Goal: Task Accomplishment & Management: Manage account settings

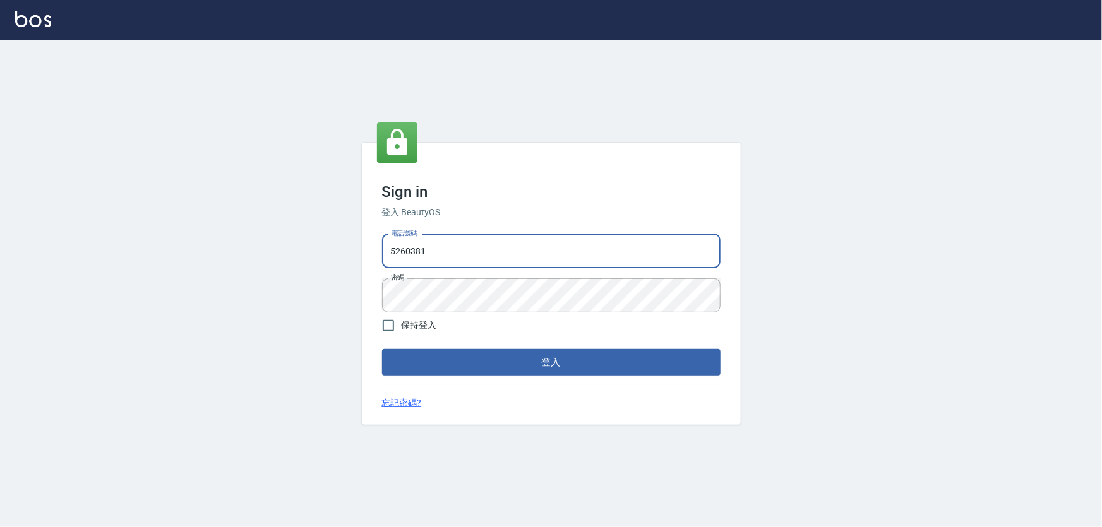
click at [451, 250] on input "5260381" at bounding box center [551, 251] width 339 height 34
drag, startPoint x: 451, startPoint y: 250, endPoint x: 351, endPoint y: 256, distance: 100.6
click at [351, 256] on div "Sign in 登入 BeautyOS 電話號碼 [PHONE_NUMBER] 電話號碼 密碼 密碼 保持登入 登入 忘記密碼?" at bounding box center [551, 283] width 1102 height 487
type input "0989970105"
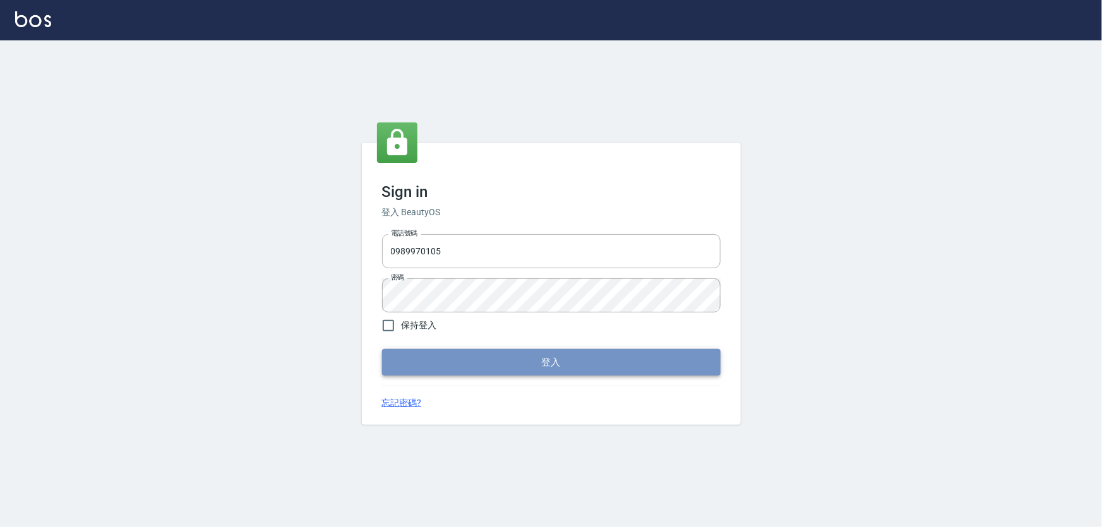
click at [548, 368] on button "登入" at bounding box center [551, 362] width 339 height 27
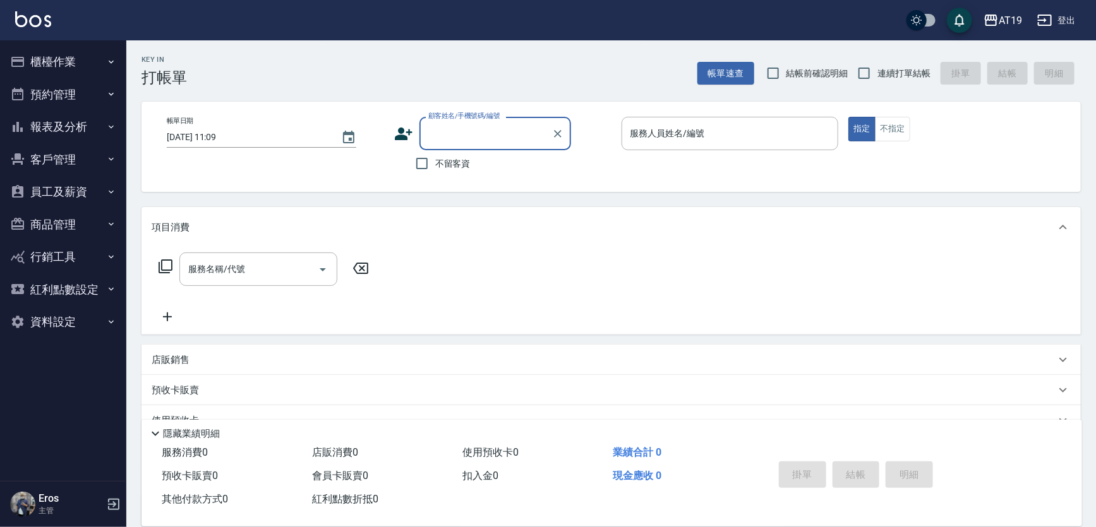
click at [63, 190] on button "員工及薪資" at bounding box center [63, 192] width 116 height 33
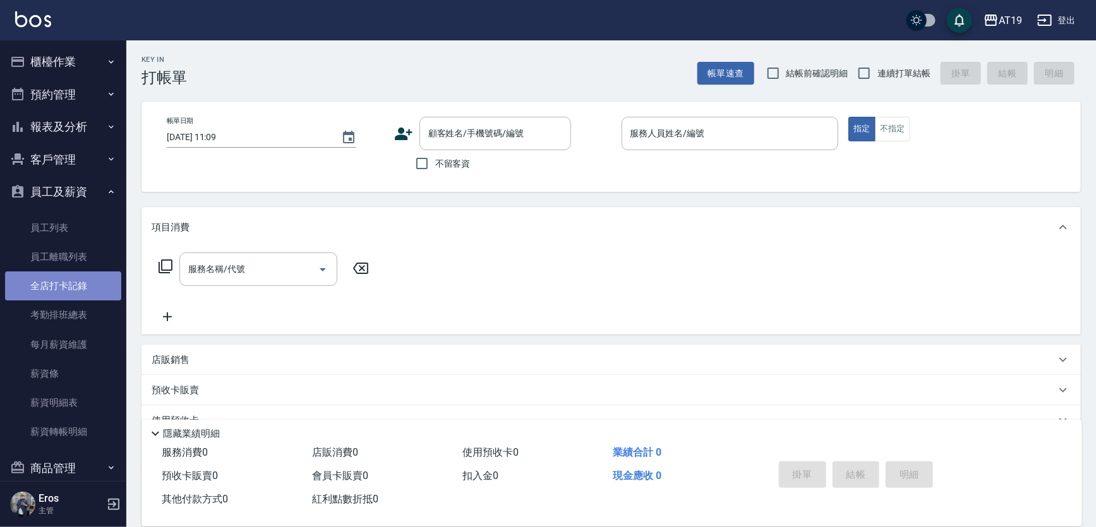
click at [80, 287] on link "全店打卡記錄" at bounding box center [63, 286] width 116 height 29
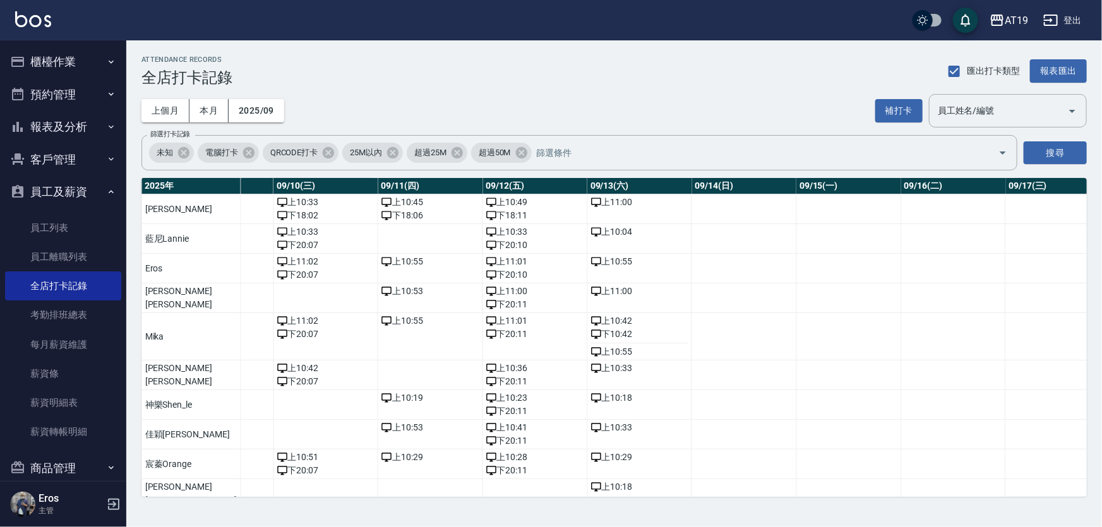
scroll to position [0, 1138]
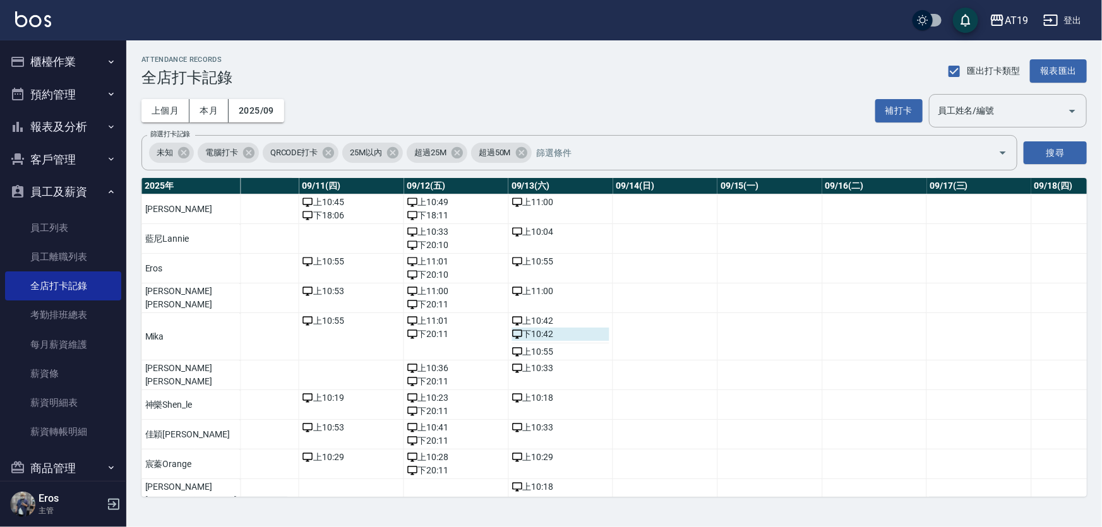
click at [512, 335] on div "下 10:42" at bounding box center [561, 334] width 98 height 13
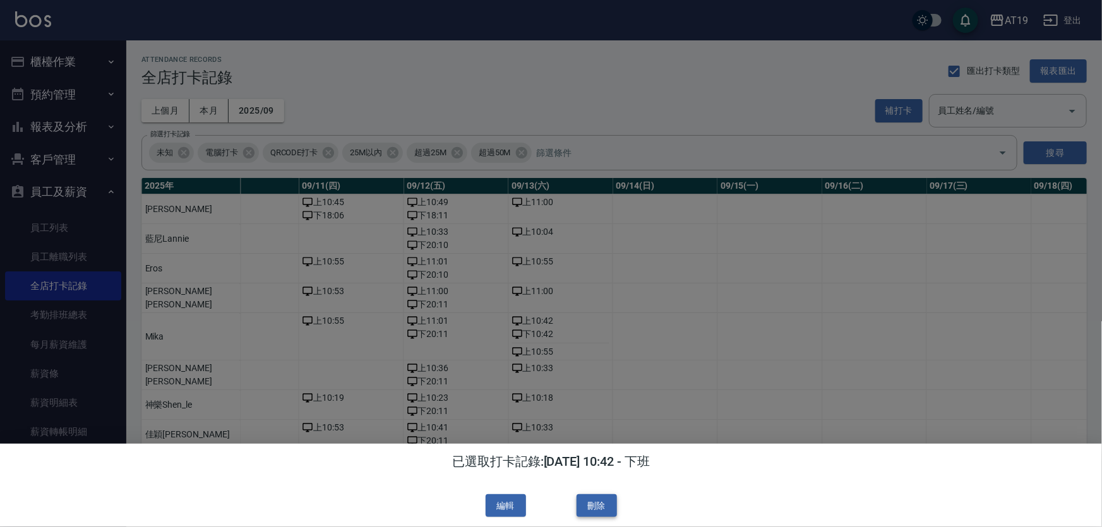
click at [596, 507] on button "刪除" at bounding box center [597, 506] width 40 height 23
click at [486, 352] on div at bounding box center [551, 263] width 1102 height 527
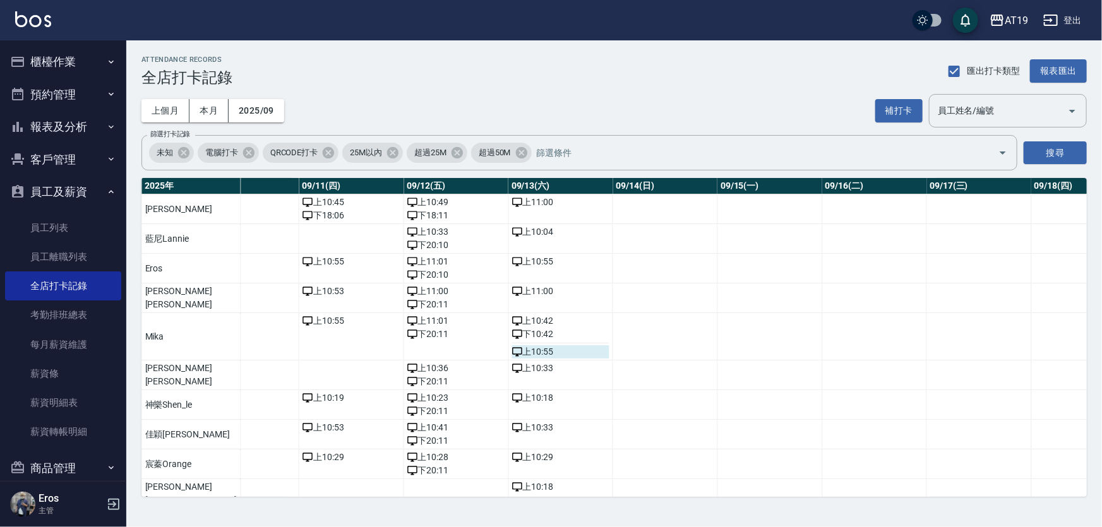
click at [512, 350] on div "上 10:55" at bounding box center [561, 352] width 98 height 13
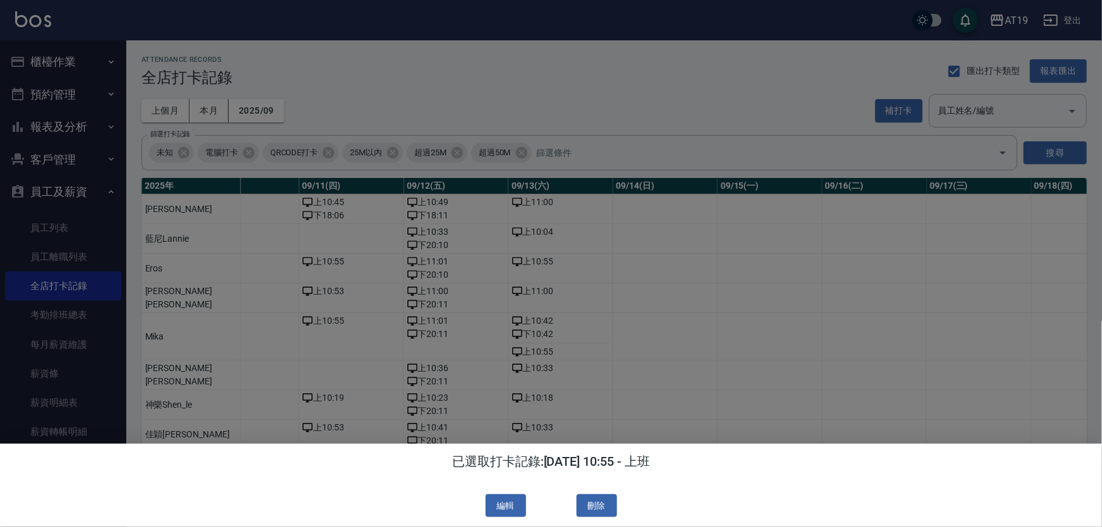
click at [488, 353] on div at bounding box center [551, 263] width 1102 height 527
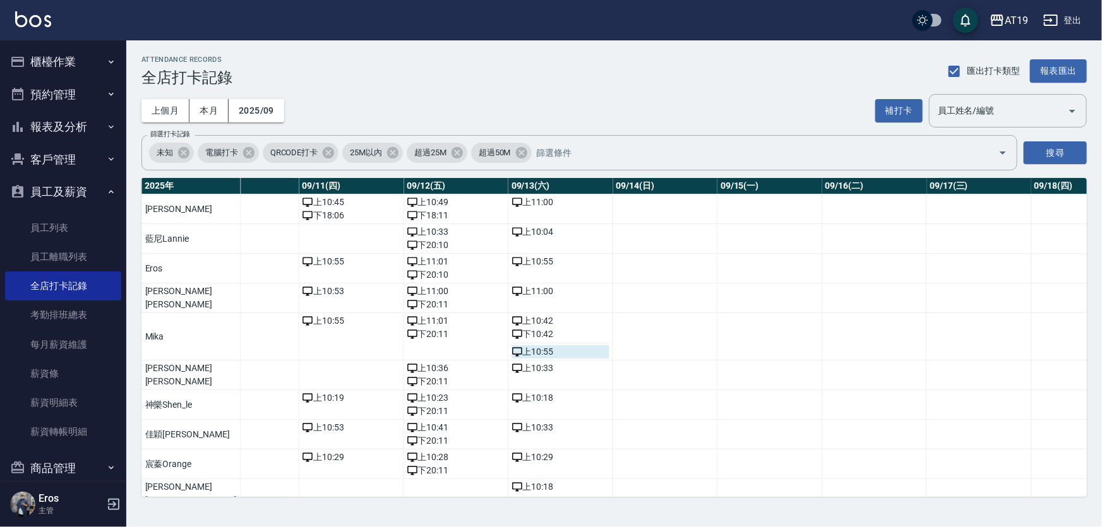
click at [512, 352] on div "上 10:55" at bounding box center [561, 352] width 98 height 13
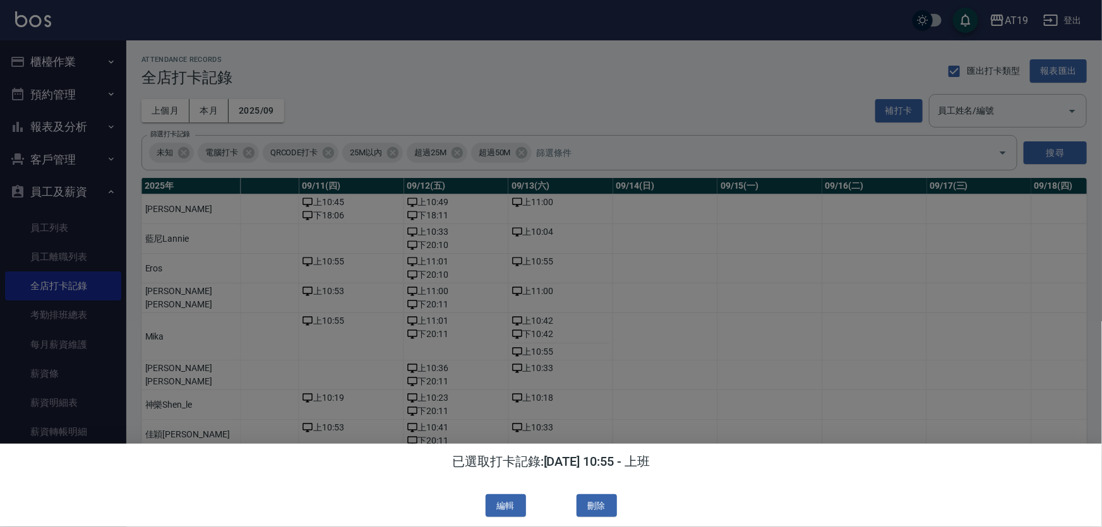
click at [488, 352] on div at bounding box center [551, 263] width 1102 height 527
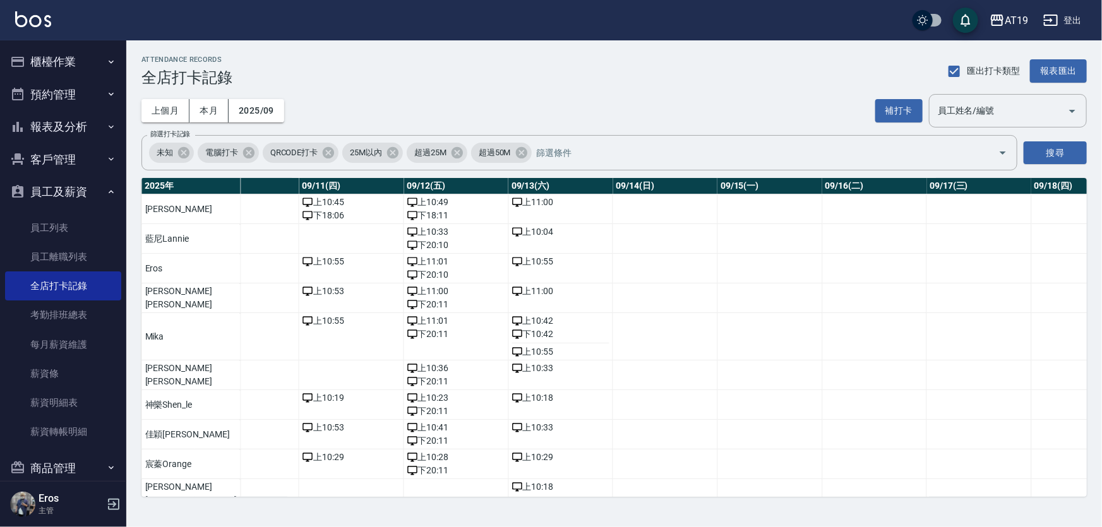
click at [512, 352] on div "上 10:55" at bounding box center [561, 352] width 98 height 13
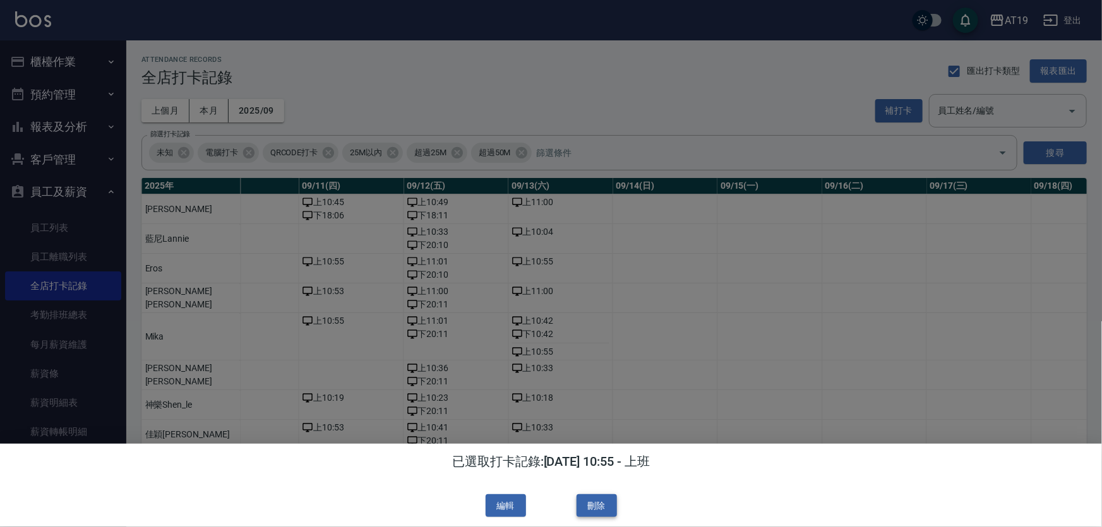
click at [596, 503] on button "刪除" at bounding box center [597, 506] width 40 height 23
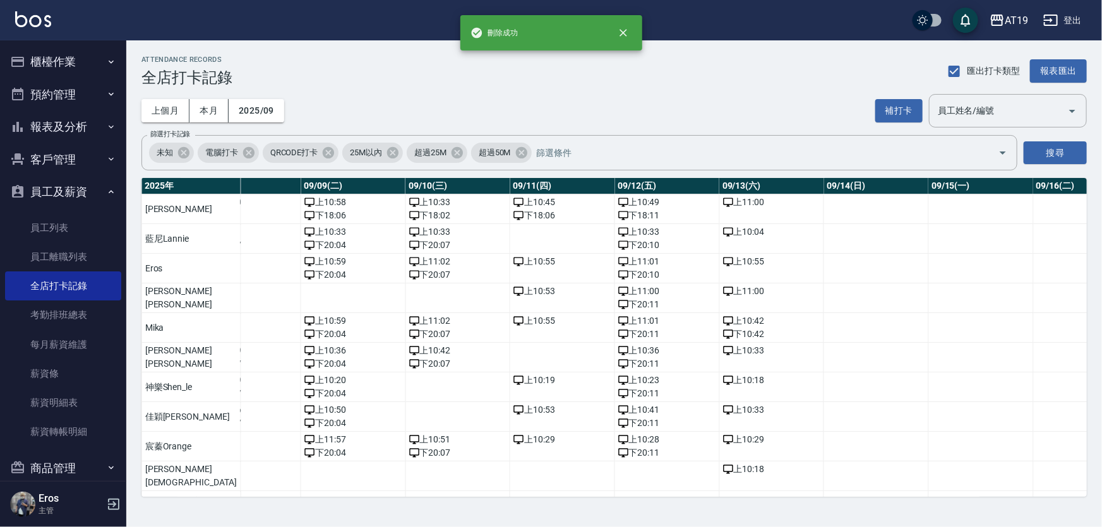
scroll to position [0, 992]
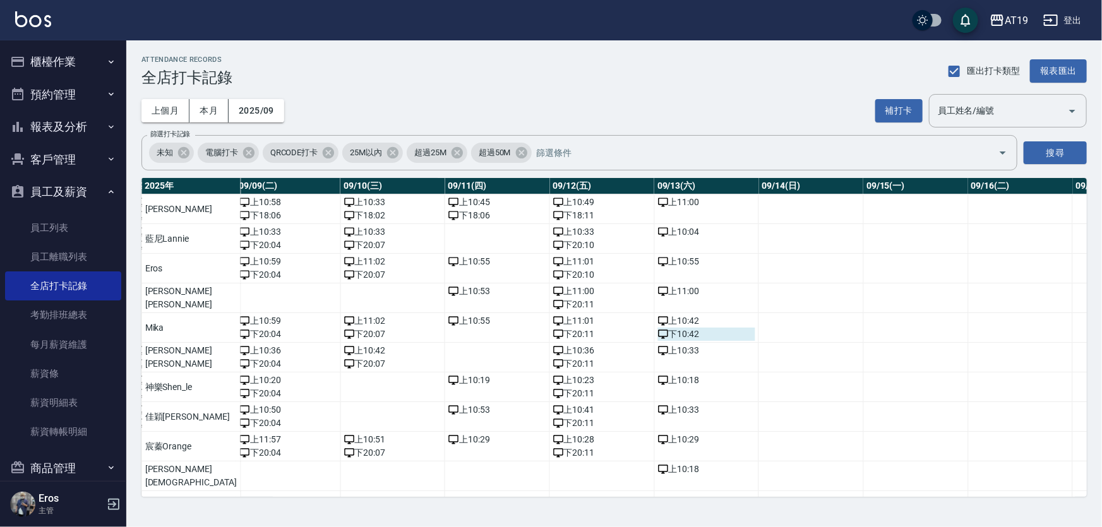
click at [658, 336] on div "下 10:42" at bounding box center [707, 334] width 98 height 13
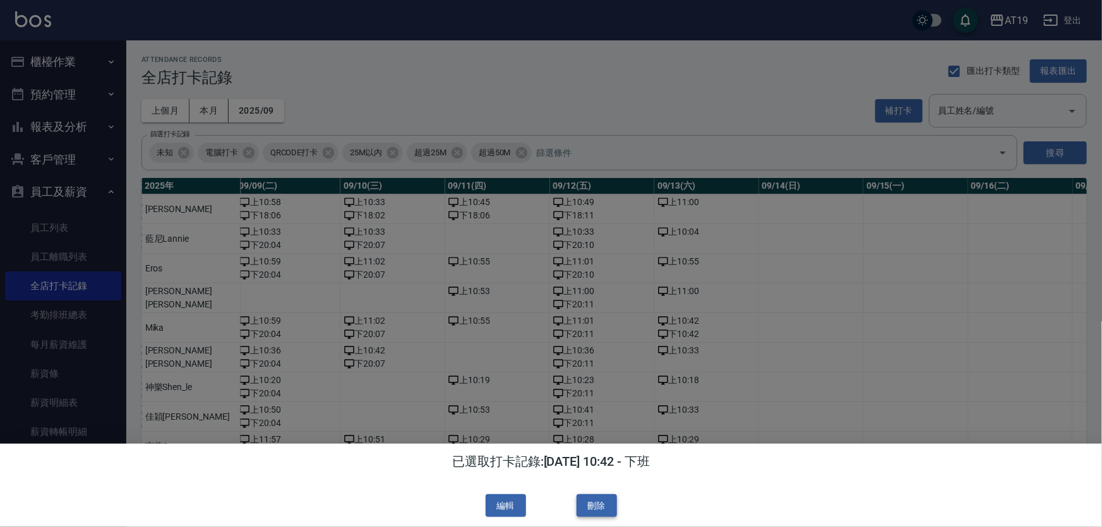
click at [588, 499] on button "刪除" at bounding box center [597, 506] width 40 height 23
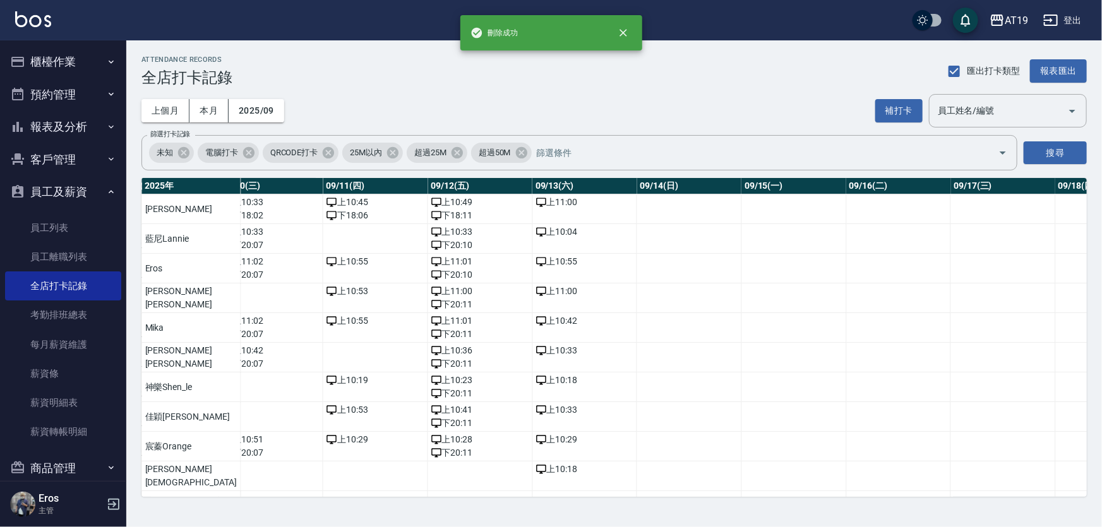
scroll to position [0, 1106]
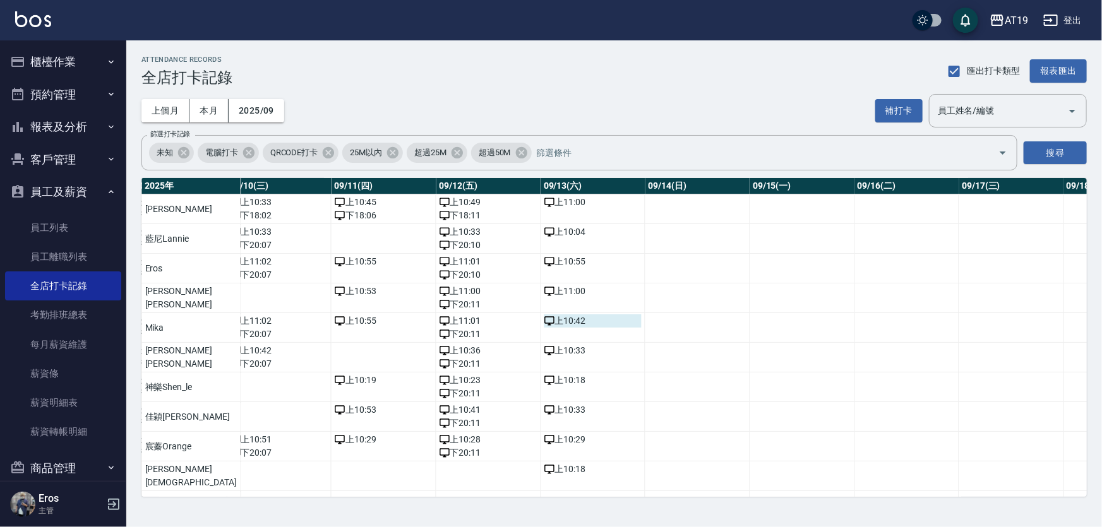
click at [545, 321] on div "上 10:42" at bounding box center [594, 321] width 98 height 13
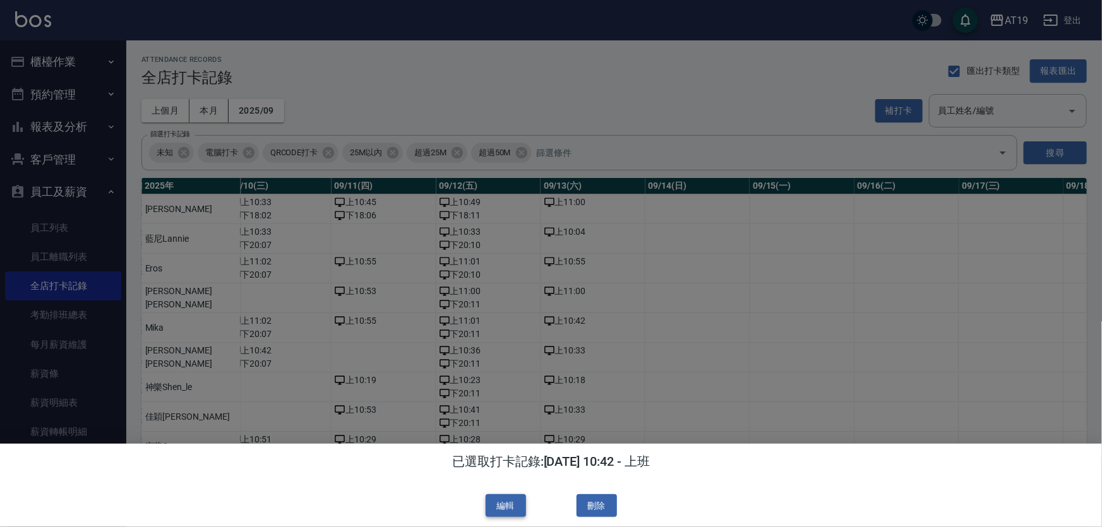
click at [504, 508] on button "編輯" at bounding box center [506, 506] width 40 height 23
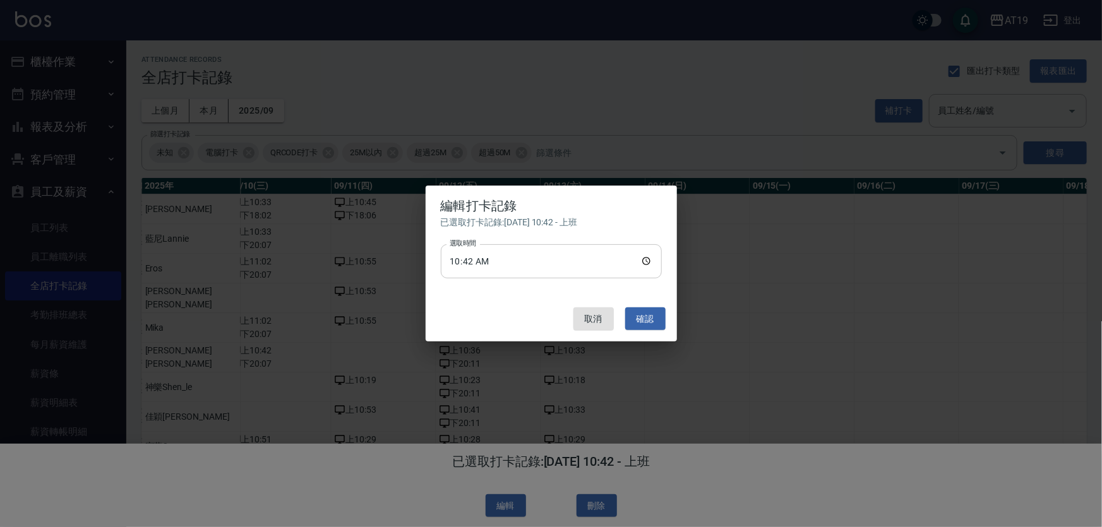
click at [485, 260] on input "10:42" at bounding box center [551, 261] width 221 height 34
type input "10:55"
click at [645, 320] on button "確認" at bounding box center [645, 319] width 40 height 23
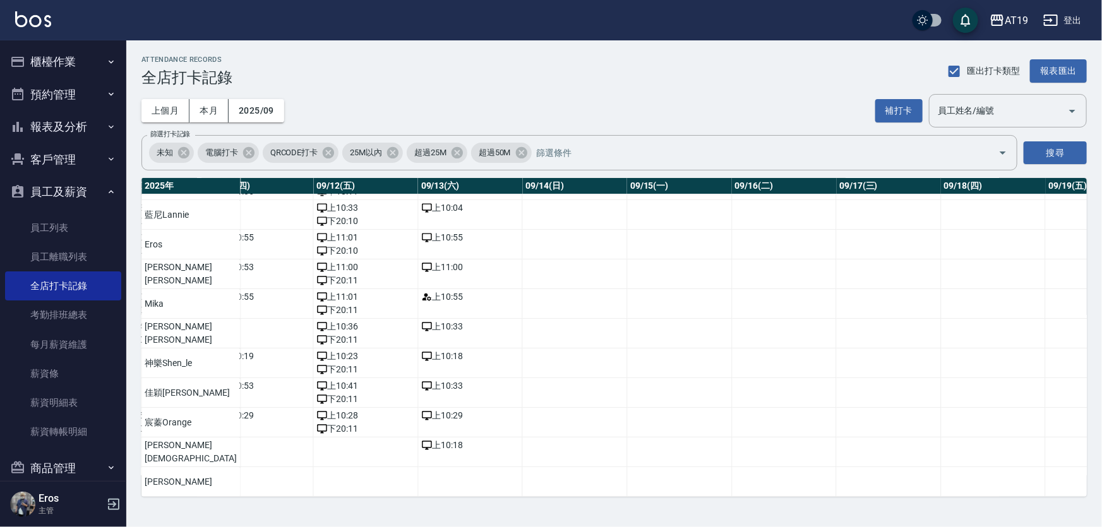
scroll to position [0, 1229]
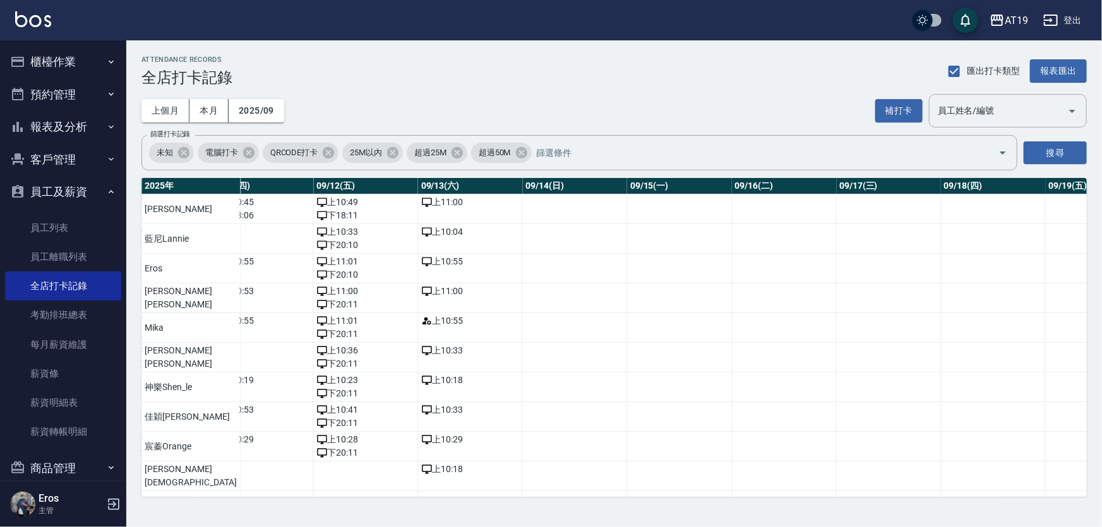
click at [609, 82] on div "ATTENDANCE RECORDS 全店打卡記錄 匯出打卡類型 報表匯出" at bounding box center [614, 71] width 946 height 31
drag, startPoint x: 61, startPoint y: 194, endPoint x: 61, endPoint y: 175, distance: 19.0
click at [61, 193] on button "員工及薪資" at bounding box center [63, 192] width 116 height 33
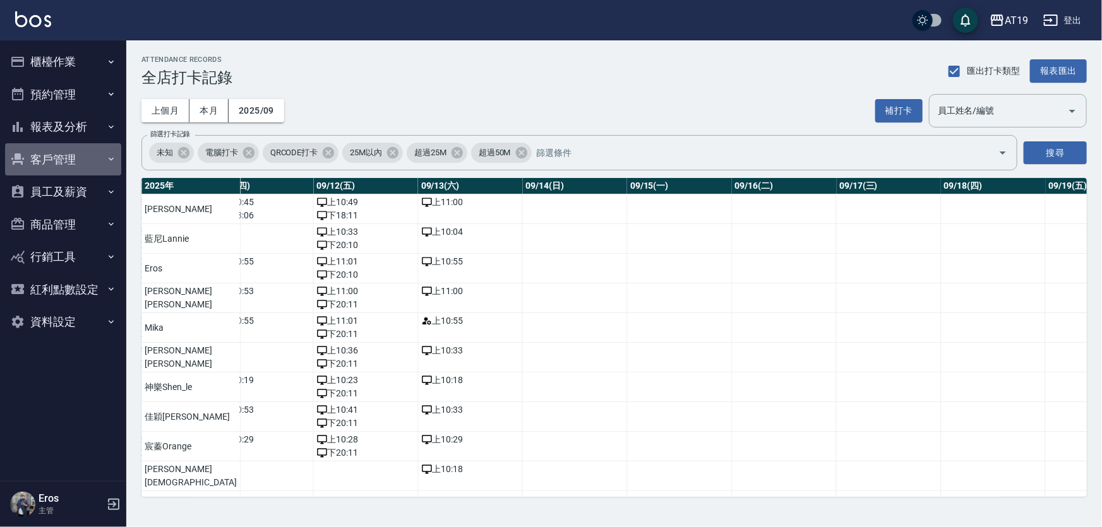
click at [61, 160] on button "客戶管理" at bounding box center [63, 159] width 116 height 33
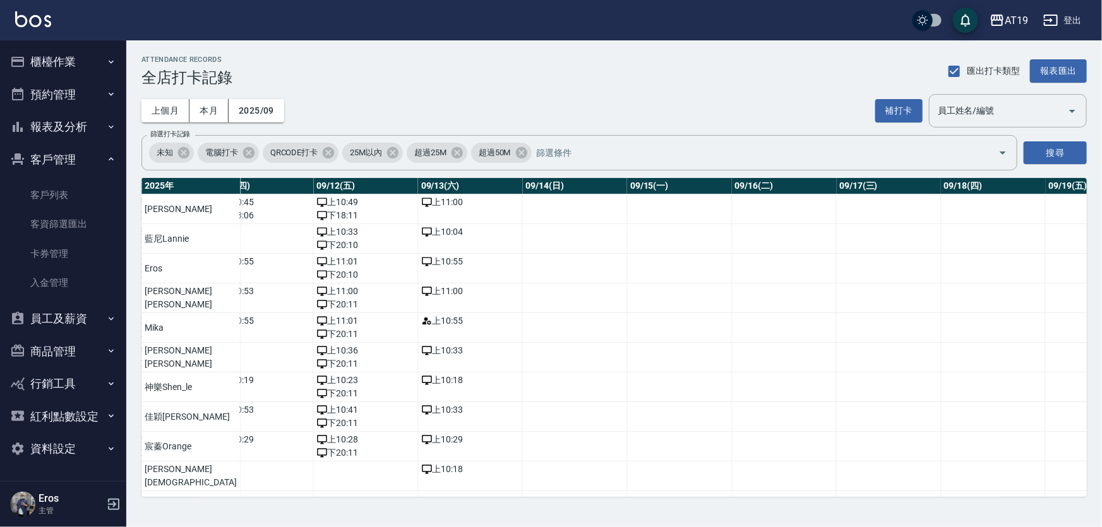
click at [63, 152] on button "客戶管理" at bounding box center [63, 159] width 116 height 33
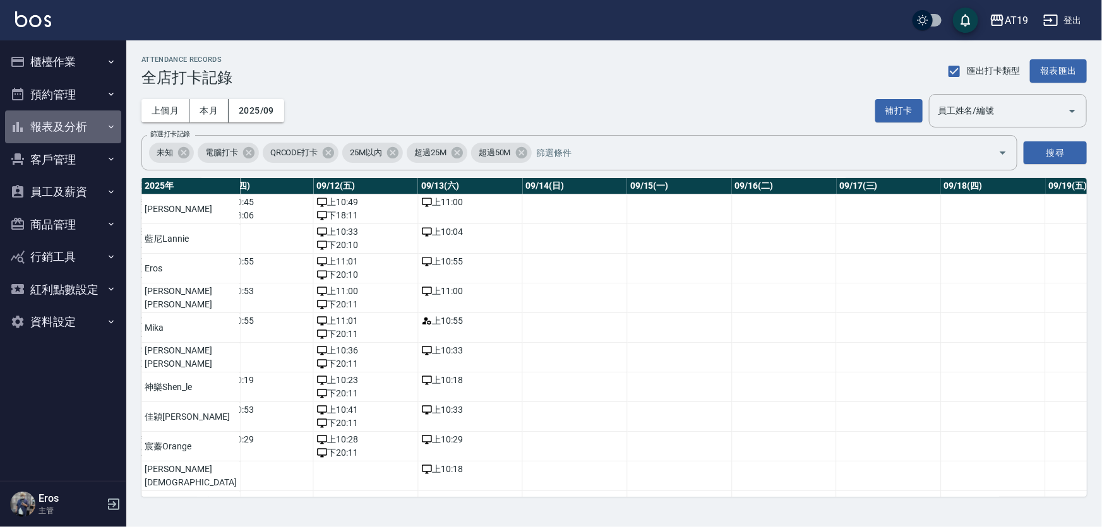
click at [66, 132] on button "報表及分析" at bounding box center [63, 127] width 116 height 33
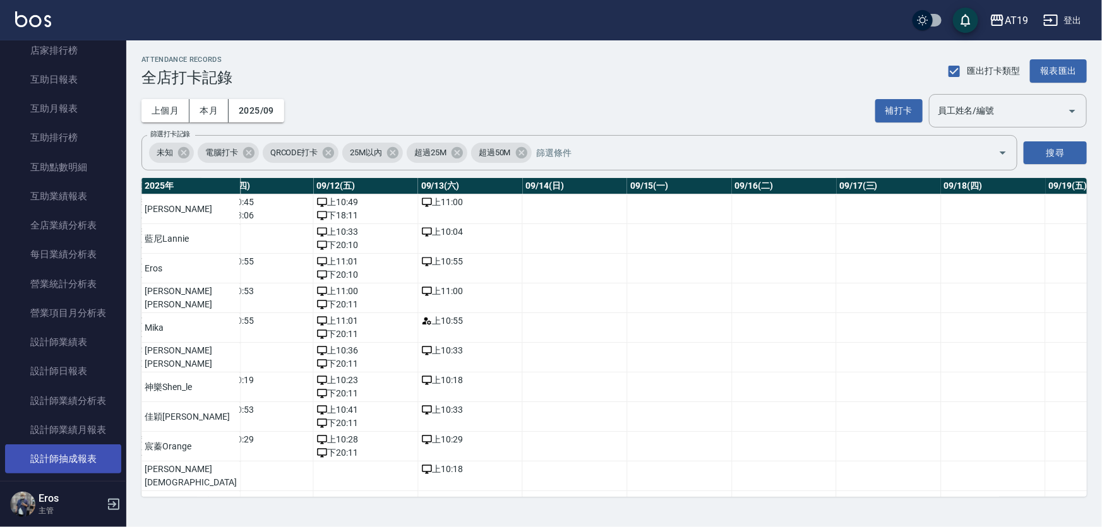
scroll to position [287, 0]
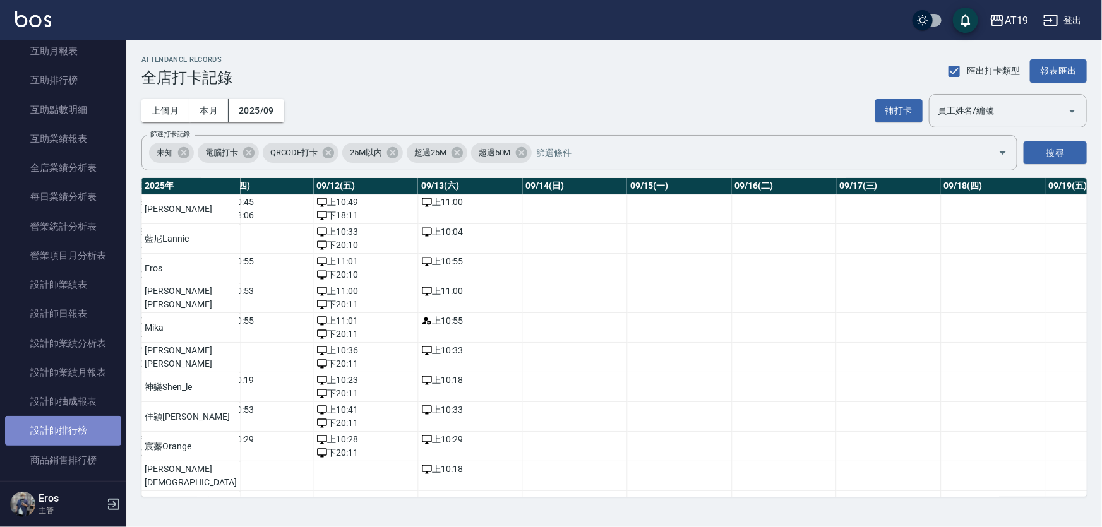
click at [75, 426] on link "設計師排行榜" at bounding box center [63, 430] width 116 height 29
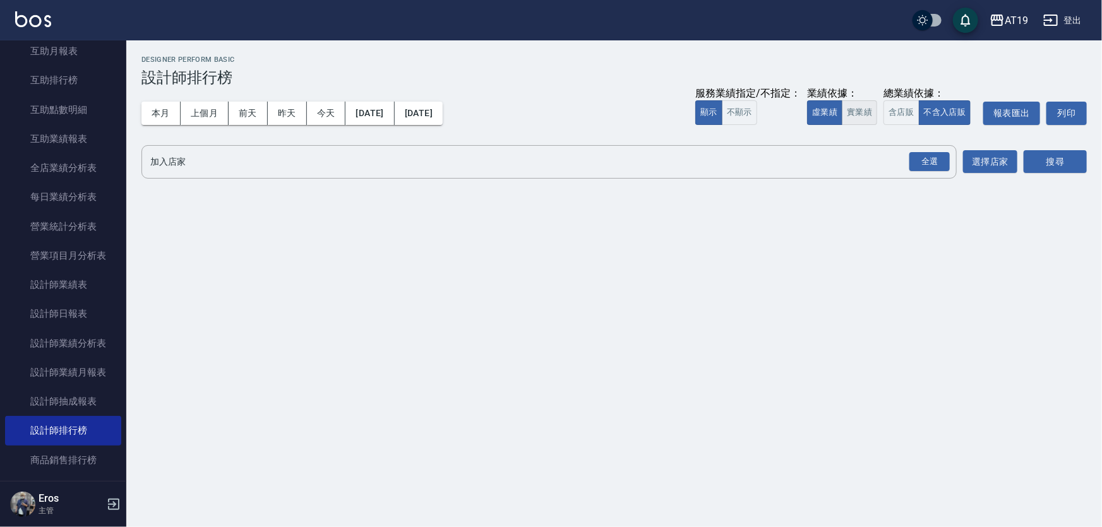
click at [857, 109] on button "實業績" at bounding box center [859, 112] width 35 height 25
drag, startPoint x: 924, startPoint y: 163, endPoint x: 935, endPoint y: 163, distance: 11.4
click at [925, 163] on div "全選" at bounding box center [930, 162] width 40 height 20
click at [1042, 164] on button "搜尋" at bounding box center [1055, 162] width 63 height 23
